Goal: Task Accomplishment & Management: Complete application form

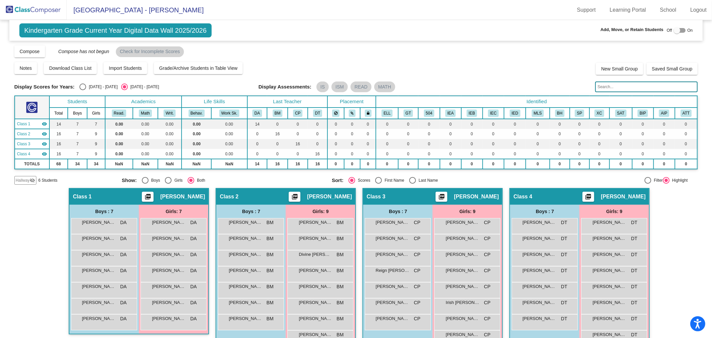
click at [34, 7] on img at bounding box center [33, 10] width 67 height 20
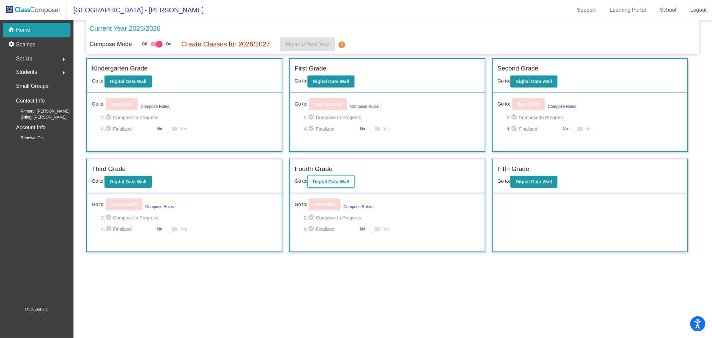
click at [325, 177] on button "Digital Data Wall" at bounding box center [331, 182] width 47 height 12
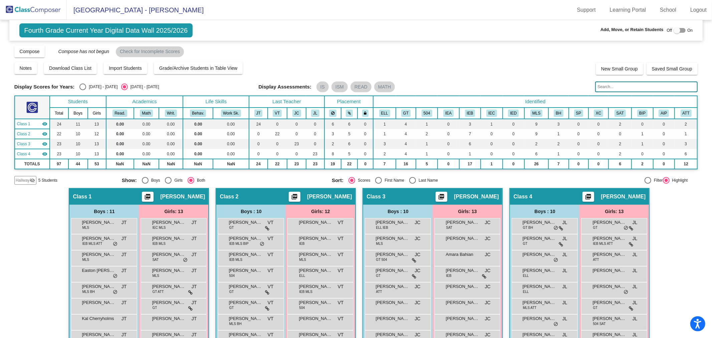
click at [675, 33] on div at bounding box center [677, 30] width 7 height 7
checkbox input "true"
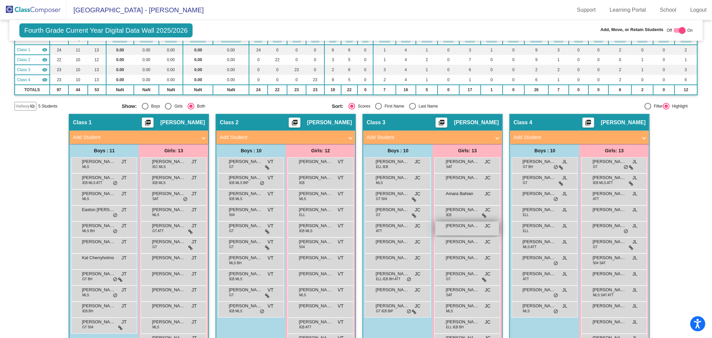
scroll to position [111, 0]
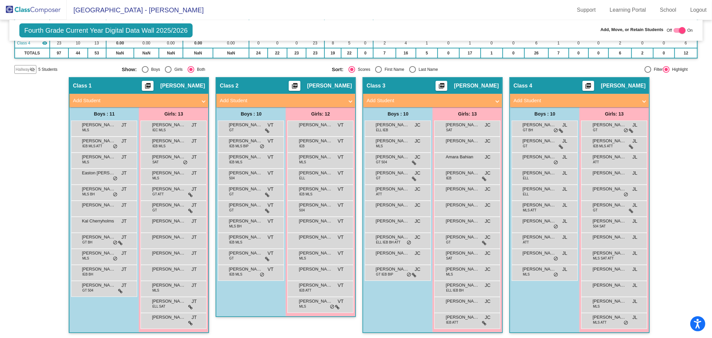
click at [351, 101] on span at bounding box center [350, 101] width 3 height 8
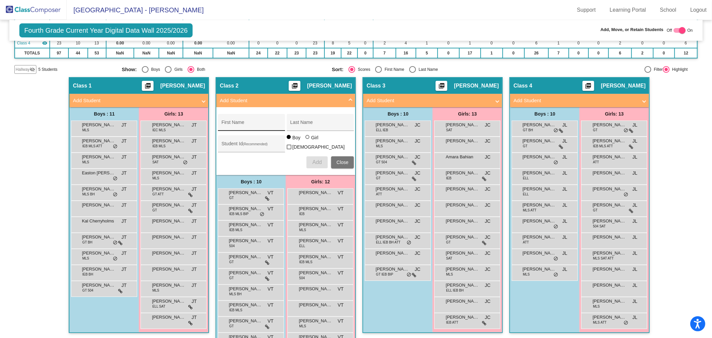
click at [239, 118] on div "First Name" at bounding box center [251, 125] width 60 height 14
type input "[PERSON_NAME]"
type input "Haven"
click at [253, 145] on input "Student Id (Recommended)" at bounding box center [251, 146] width 60 height 5
type input "300056205"
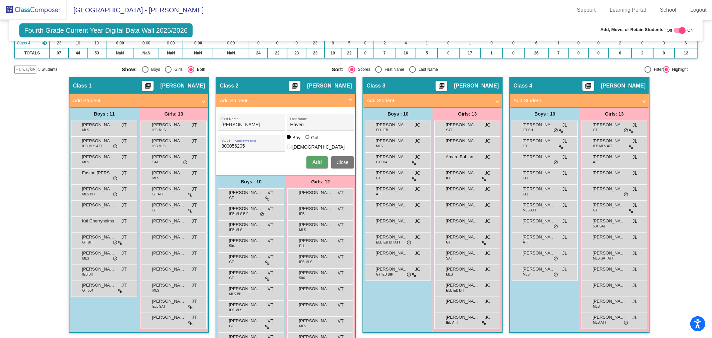
click at [316, 161] on span "Add" at bounding box center [317, 162] width 9 height 6
click at [344, 160] on span "Close" at bounding box center [343, 162] width 12 height 5
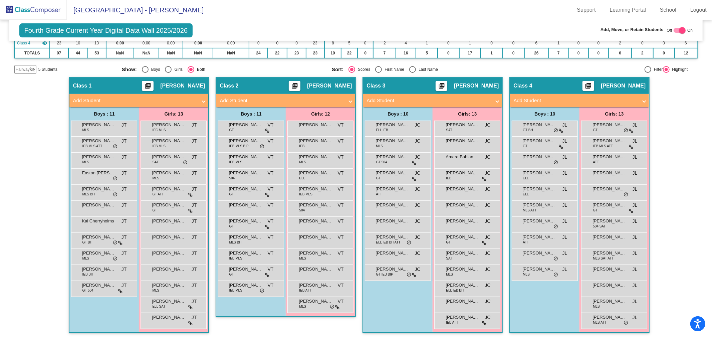
click at [41, 12] on img at bounding box center [33, 10] width 67 height 20
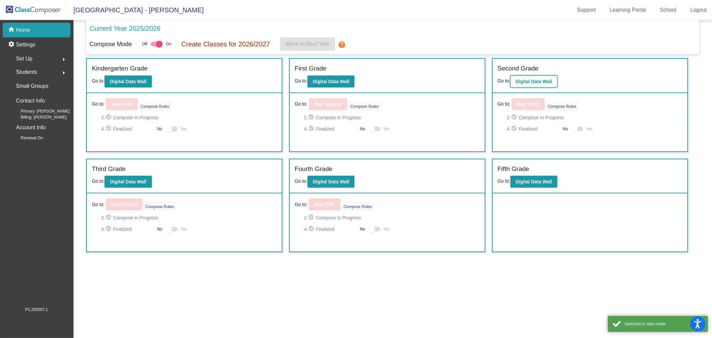
click at [529, 79] on b "Digital Data Wall" at bounding box center [534, 81] width 36 height 5
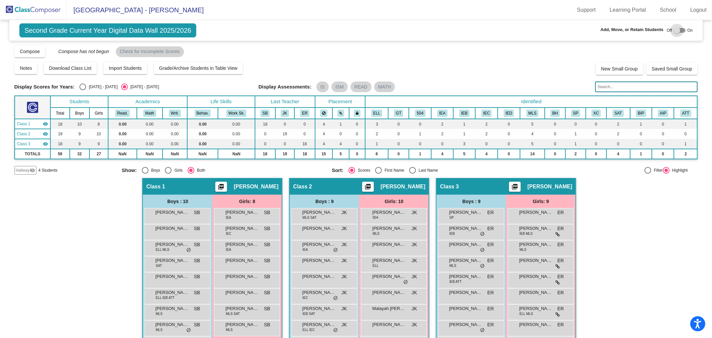
click at [676, 32] on div at bounding box center [677, 30] width 7 height 7
checkbox input "true"
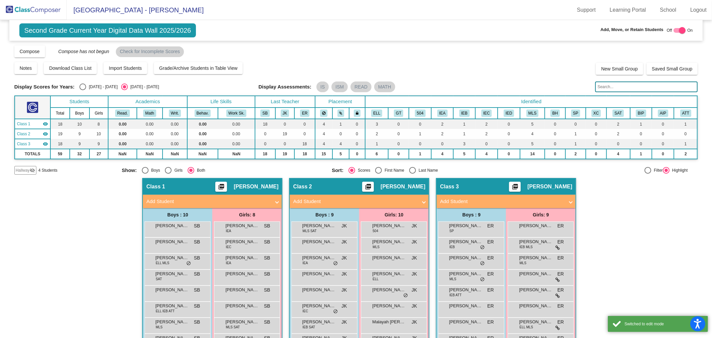
scroll to position [53, 0]
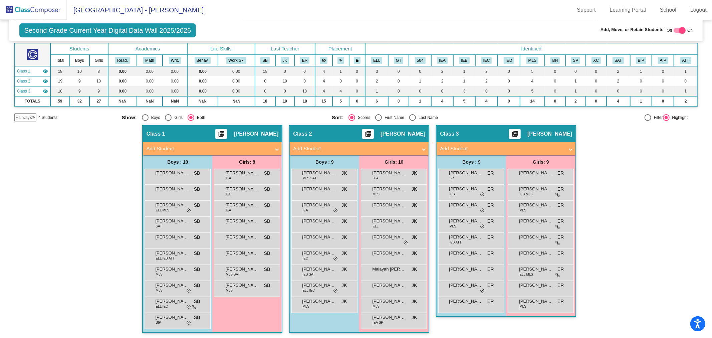
click at [570, 149] on span at bounding box center [571, 149] width 3 height 8
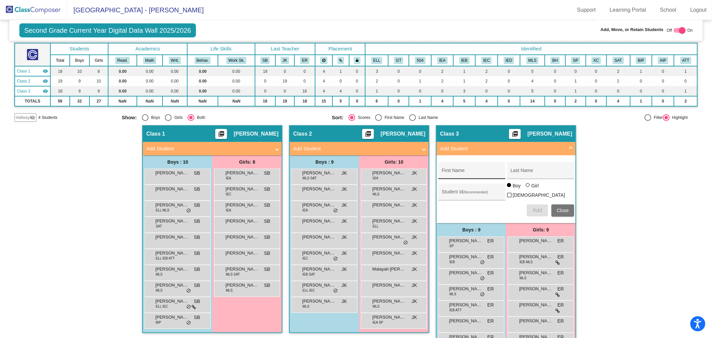
click at [483, 172] on input "First Name" at bounding box center [472, 172] width 60 height 5
click at [480, 173] on input "First Name" at bounding box center [472, 172] width 60 height 5
type input "Allove"
type input "Haven"
click at [529, 188] on div at bounding box center [528, 185] width 5 height 5
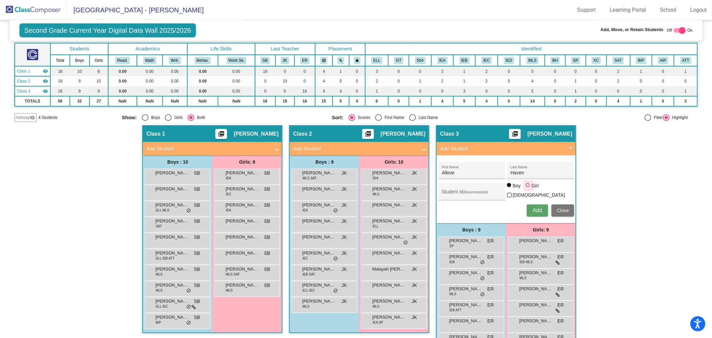
click at [529, 189] on input "Girl" at bounding box center [528, 188] width 0 height 0
radio input "true"
click at [482, 192] on input "Student Id (Recommended)" at bounding box center [472, 194] width 60 height 5
type input "300056204"
click at [536, 209] on span "Add" at bounding box center [537, 210] width 9 height 6
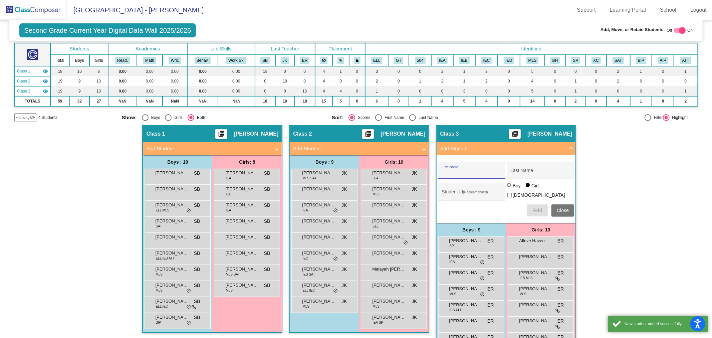
click at [568, 146] on span "Add Student" at bounding box center [505, 149] width 130 height 8
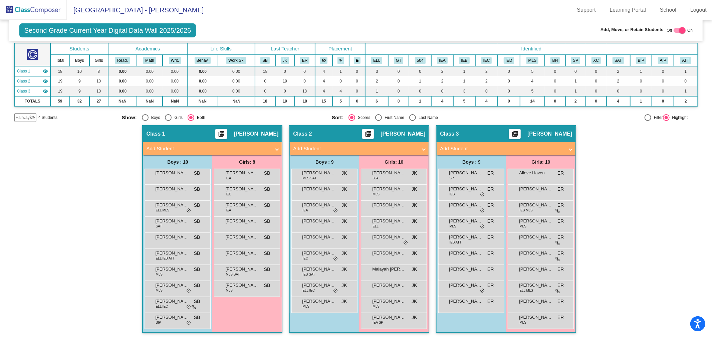
click at [19, 4] on img at bounding box center [33, 10] width 67 height 20
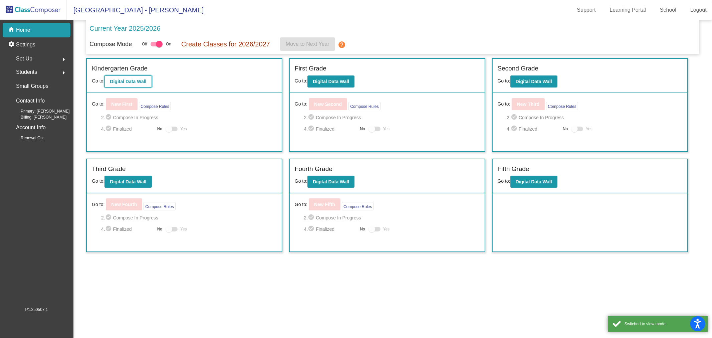
click at [142, 78] on button "Digital Data Wall" at bounding box center [128, 81] width 47 height 12
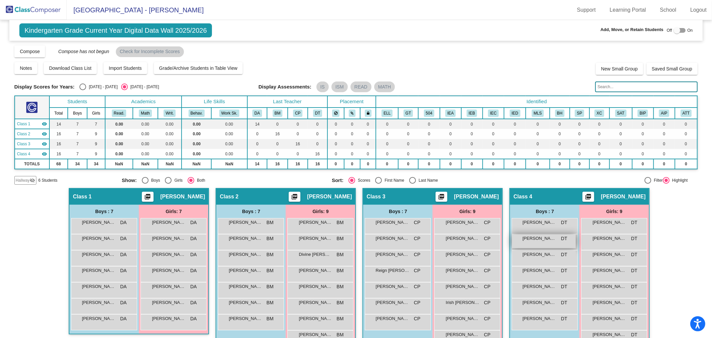
scroll to position [33, 0]
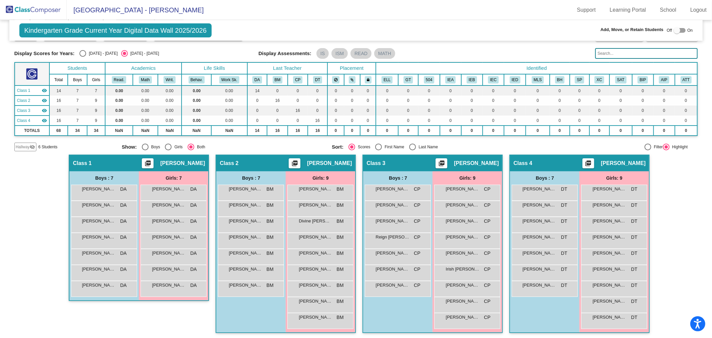
click at [674, 29] on div at bounding box center [677, 30] width 7 height 7
checkbox input "true"
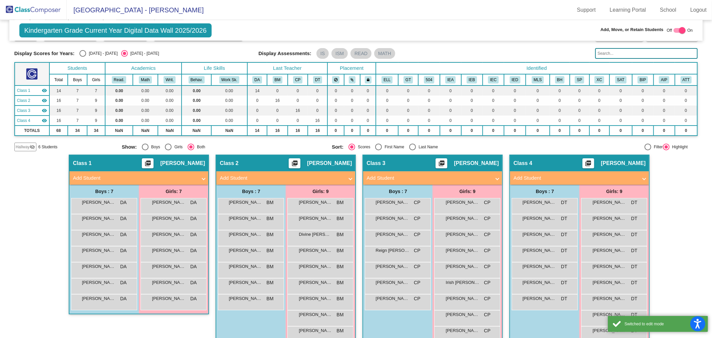
click at [492, 177] on span "Add Student" at bounding box center [432, 178] width 130 height 8
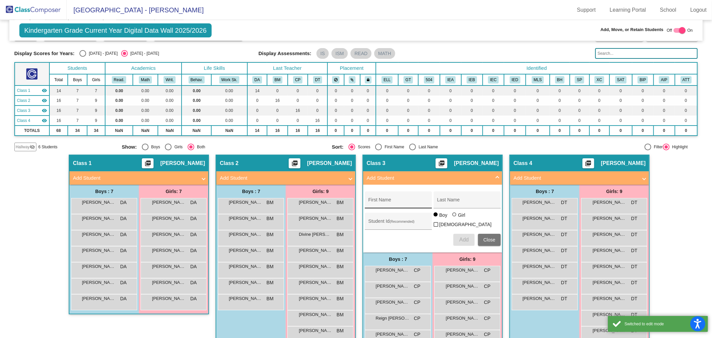
click at [375, 201] on input "First Name" at bounding box center [398, 202] width 60 height 5
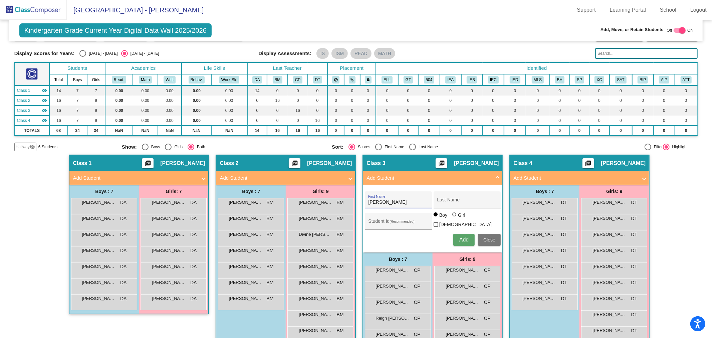
type input "[PERSON_NAME]"
click at [453, 216] on div at bounding box center [454, 214] width 4 height 4
click at [455, 218] on input "Girl" at bounding box center [455, 218] width 0 height 0
radio input "true"
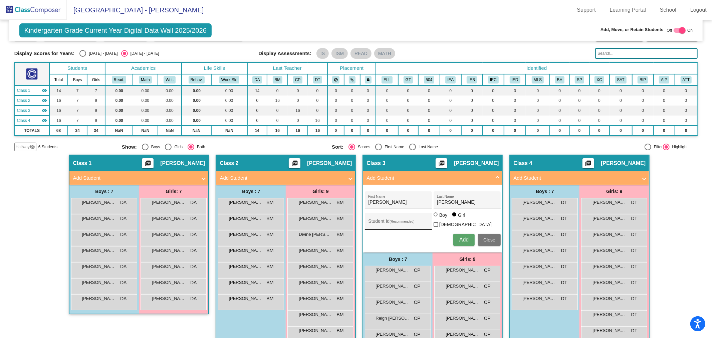
click at [379, 217] on div "Student Id (Recommended)" at bounding box center [398, 223] width 60 height 14
type input "300046137"
click at [464, 239] on span "Add" at bounding box center [463, 240] width 9 height 6
click at [383, 201] on input "First Name" at bounding box center [398, 202] width 60 height 5
type input "[DEMOGRAPHIC_DATA]"
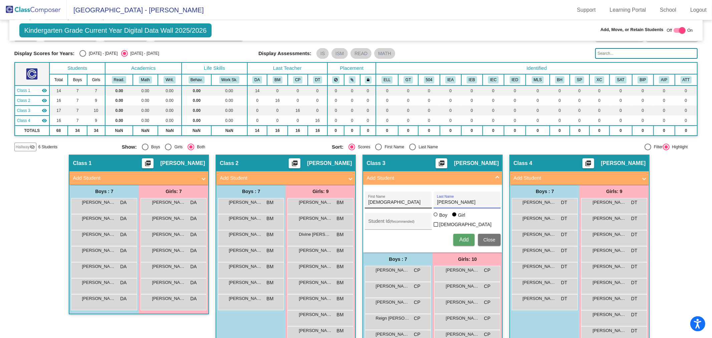
type input "[PERSON_NAME]"
type input "300056192"
click at [487, 237] on span "Close" at bounding box center [489, 239] width 12 height 5
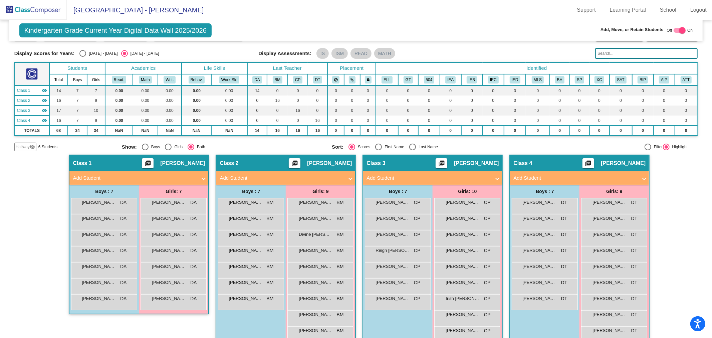
click at [641, 178] on span "Add Student" at bounding box center [579, 178] width 130 height 8
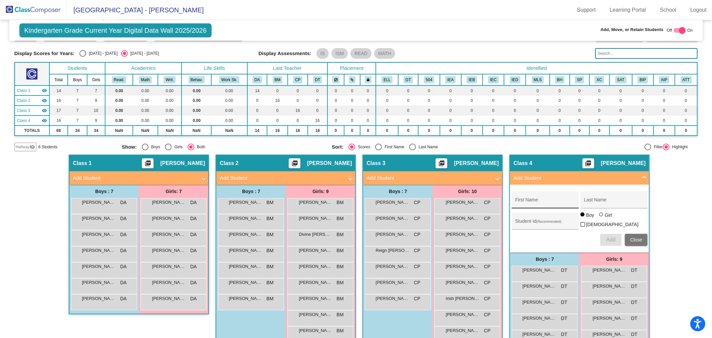
click at [536, 201] on input "First Name" at bounding box center [545, 202] width 60 height 5
type input "[DEMOGRAPHIC_DATA]"
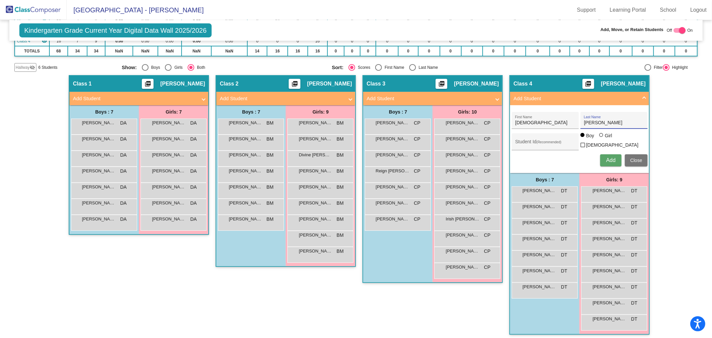
type input "[PERSON_NAME]"
click at [605, 139] on div "Girl" at bounding box center [609, 135] width 8 height 7
click at [602, 139] on input "Girl" at bounding box center [602, 138] width 0 height 0
radio input "true"
click at [534, 137] on div "Student Id (Recommended)" at bounding box center [545, 144] width 60 height 14
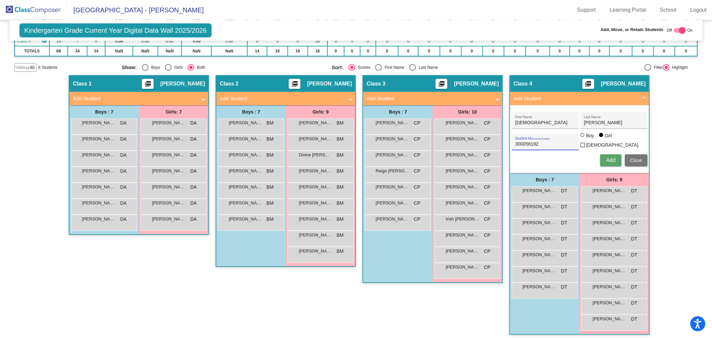
type input "300056192"
click at [608, 157] on span "Add" at bounding box center [610, 160] width 9 height 6
click at [639, 160] on span "Close" at bounding box center [636, 160] width 12 height 5
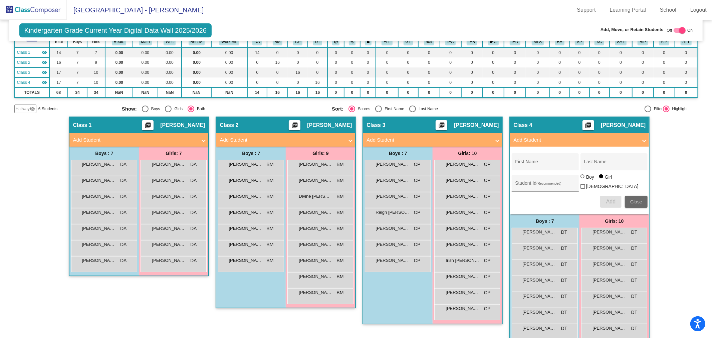
scroll to position [63, 0]
